Goal: Information Seeking & Learning: Learn about a topic

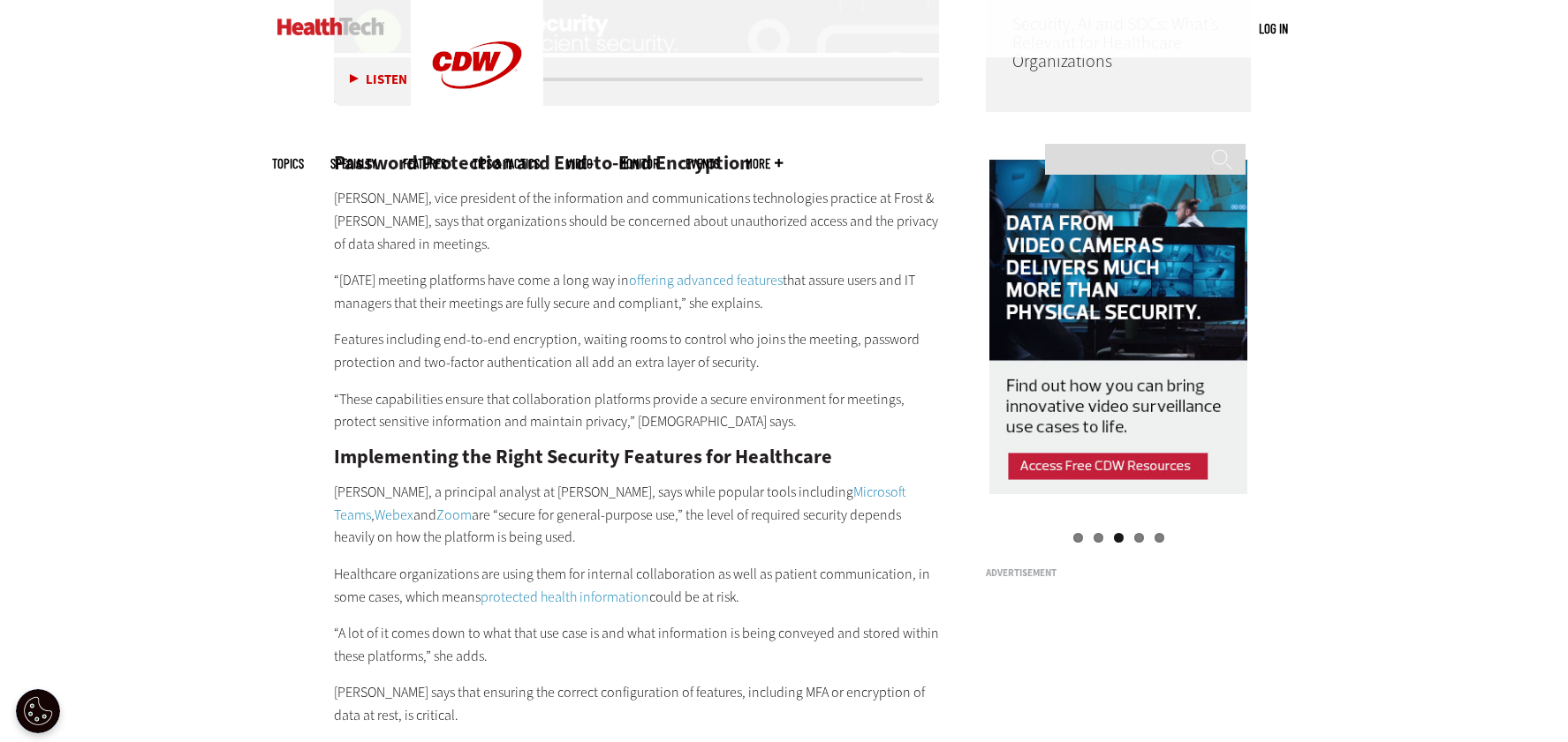
scroll to position [1765, 0]
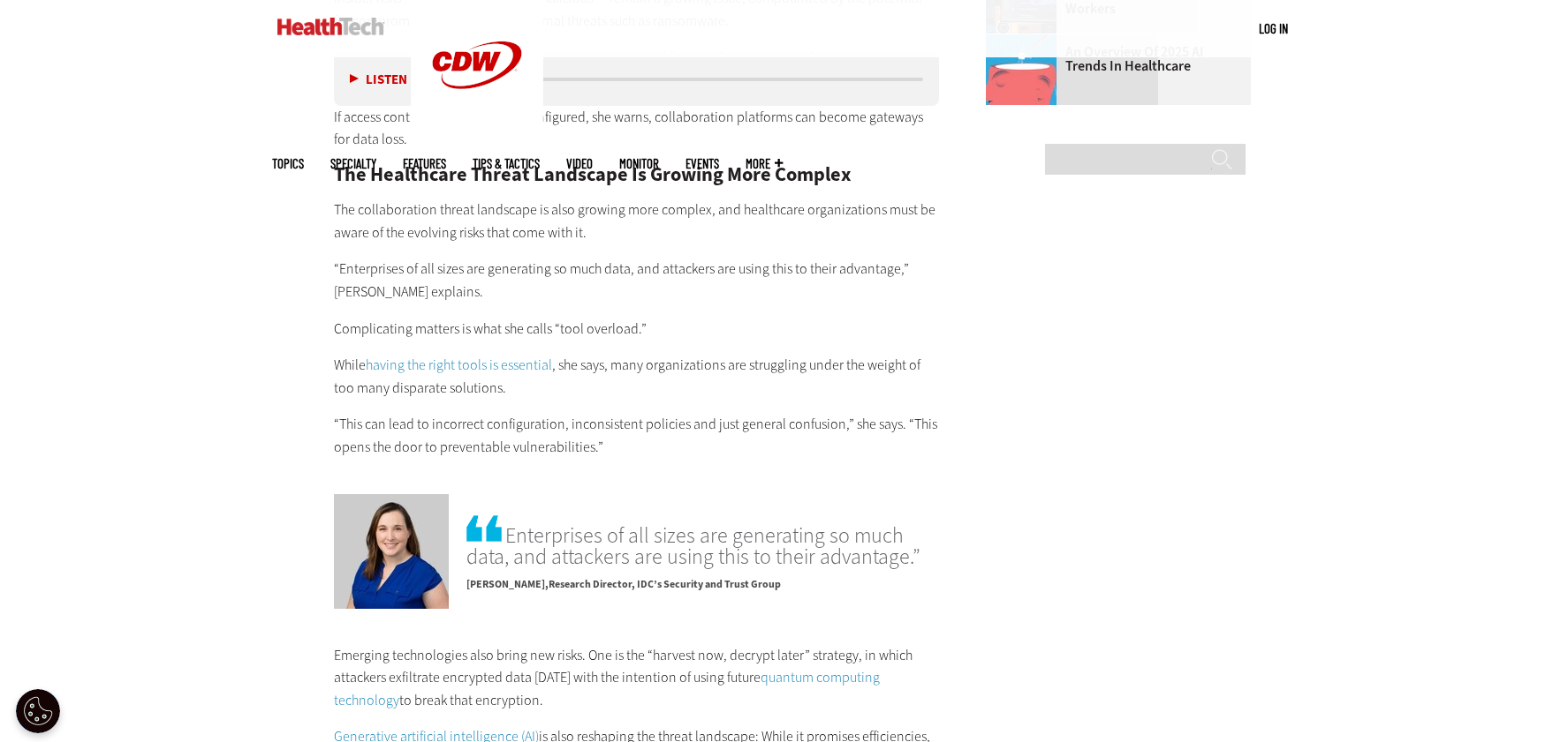
scroll to position [2825, 0]
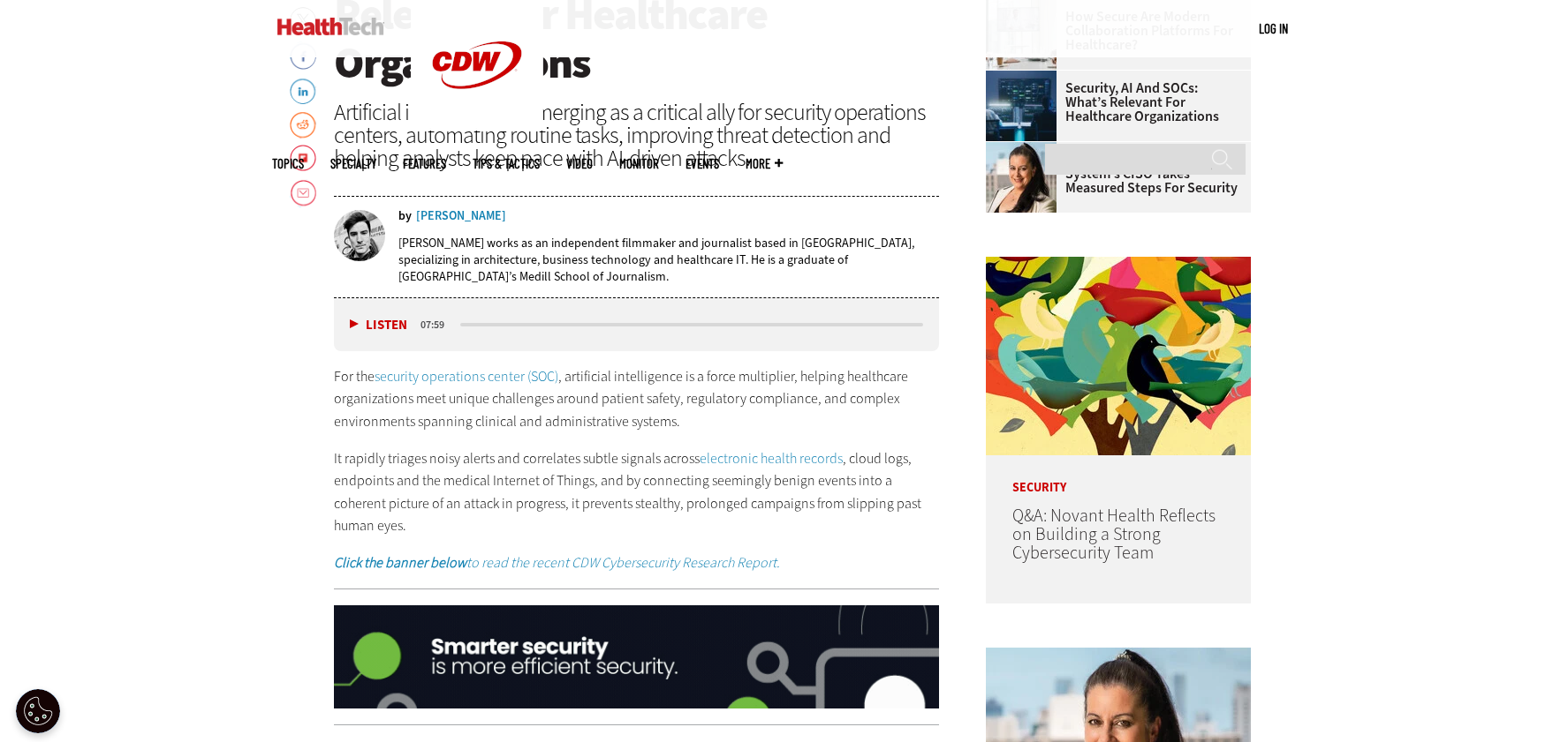
scroll to position [883, 0]
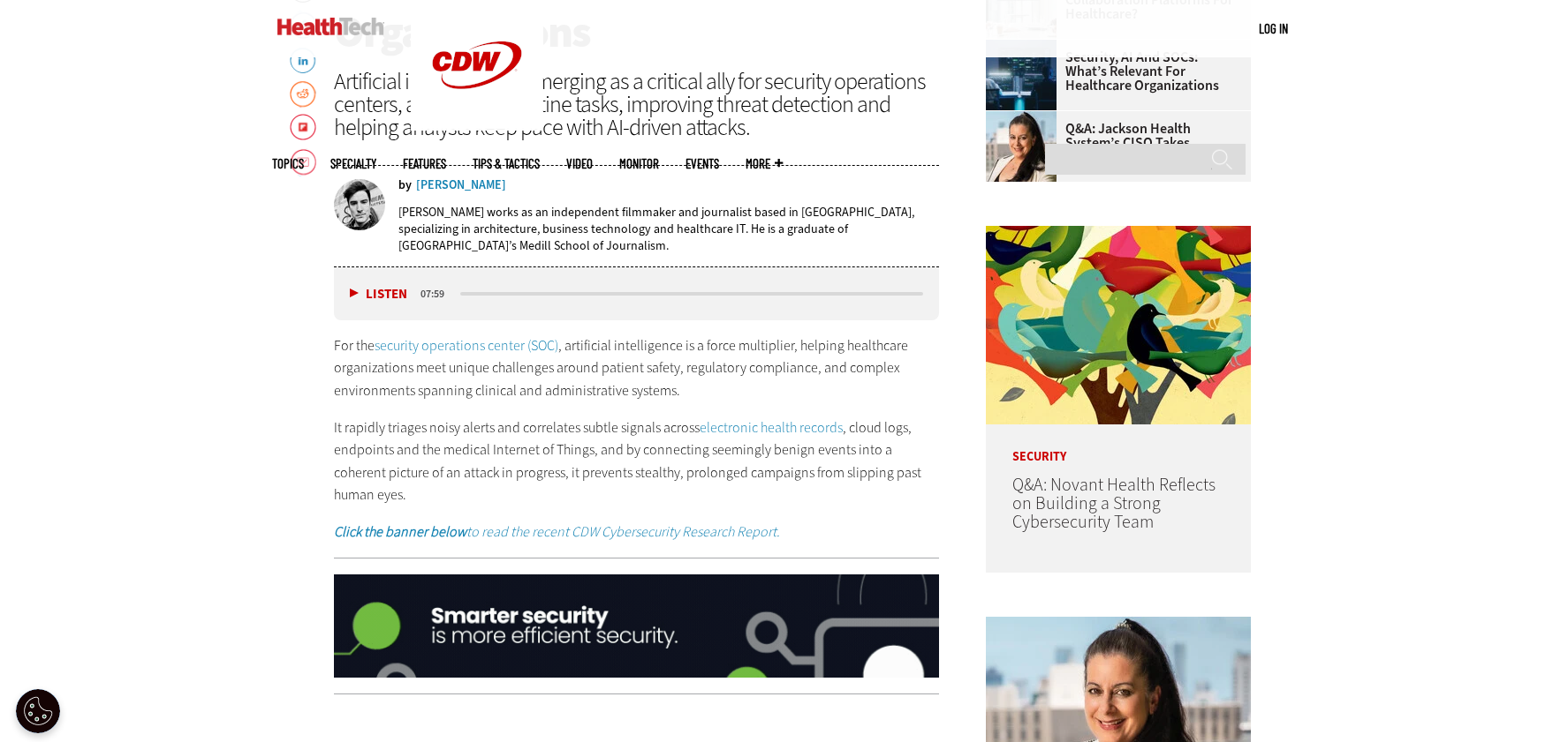
drag, startPoint x: 76, startPoint y: 429, endPoint x: 117, endPoint y: 430, distance: 41.0
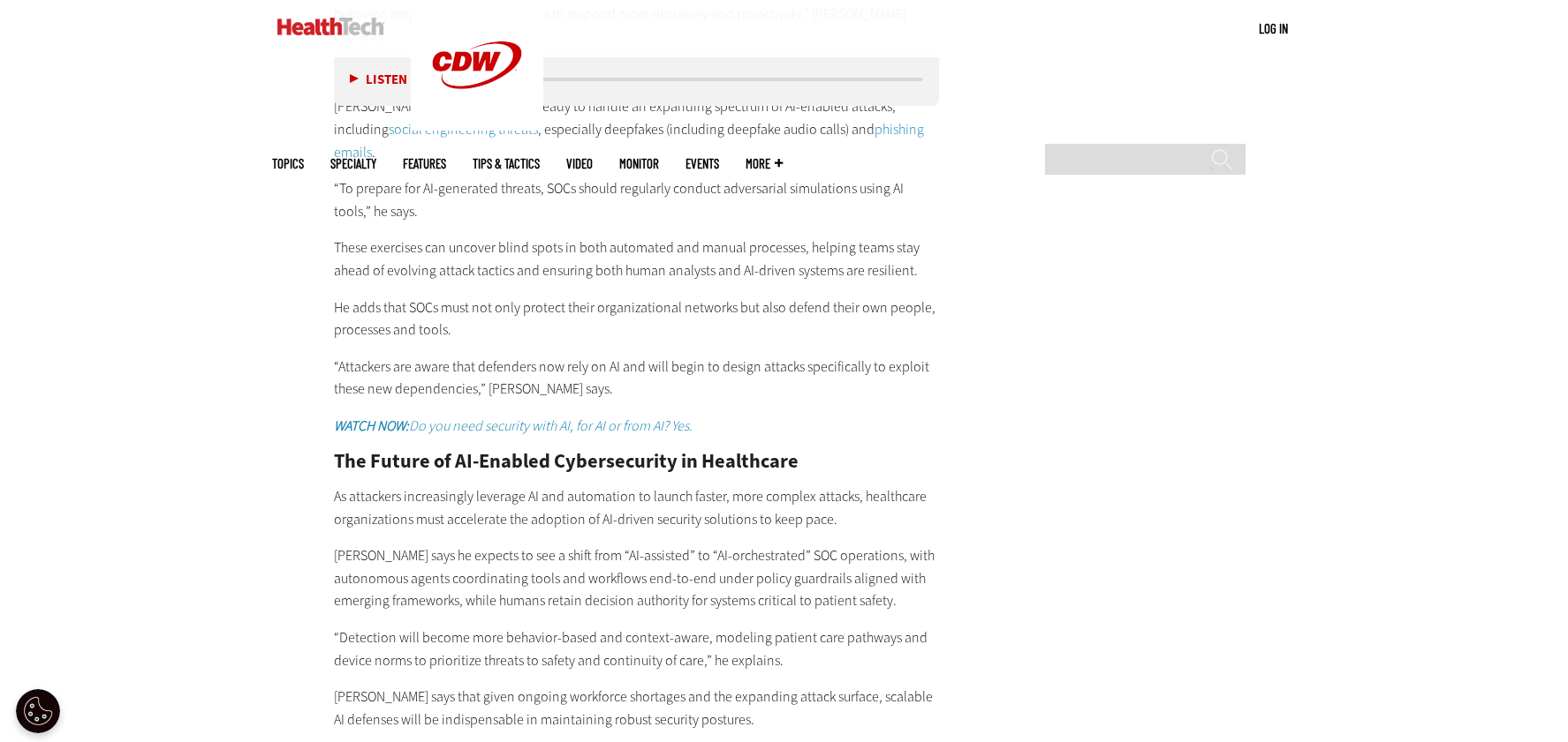
scroll to position [3444, 0]
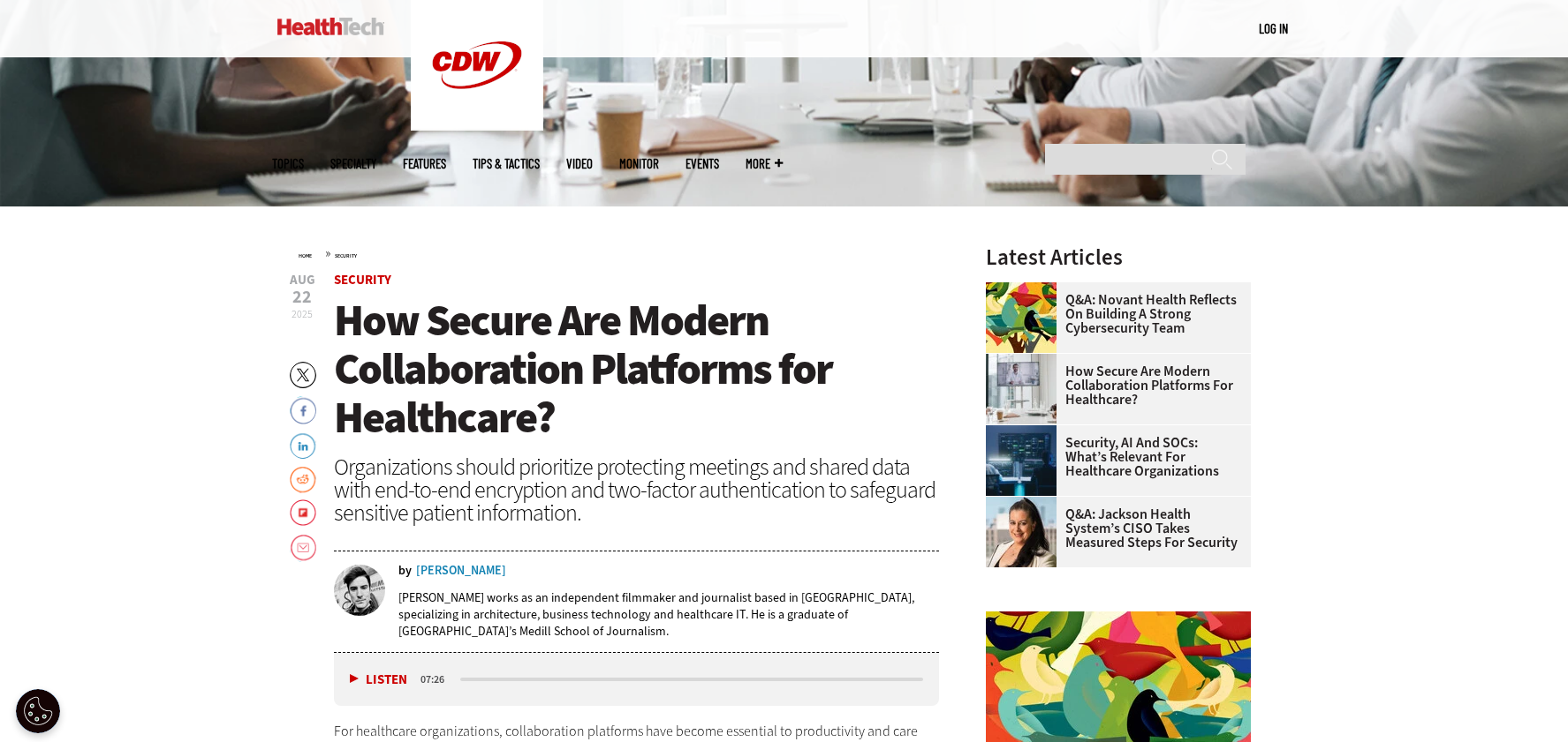
scroll to position [706, 0]
